Goal: Find specific page/section: Find specific page/section

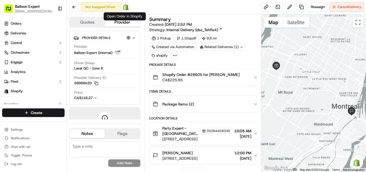
click at [128, 8] on img at bounding box center [126, 7] width 6 height 6
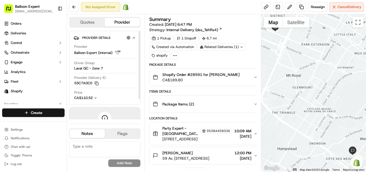
click at [126, 8] on img at bounding box center [126, 7] width 6 height 6
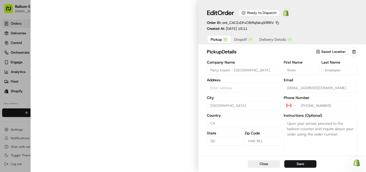
type input "[STREET_ADDRESS]"
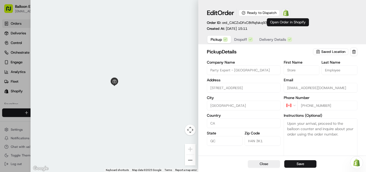
click at [289, 14] on img at bounding box center [286, 13] width 6 height 6
